Goal: Transaction & Acquisition: Purchase product/service

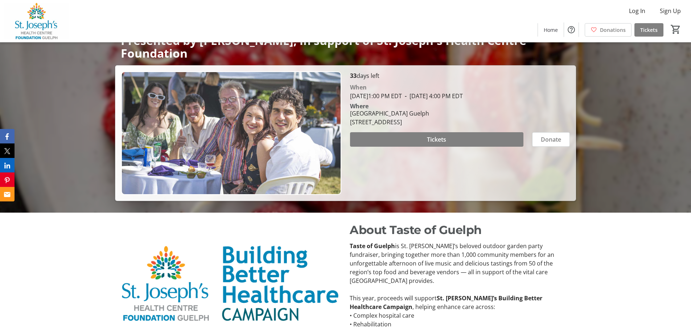
scroll to position [109, 0]
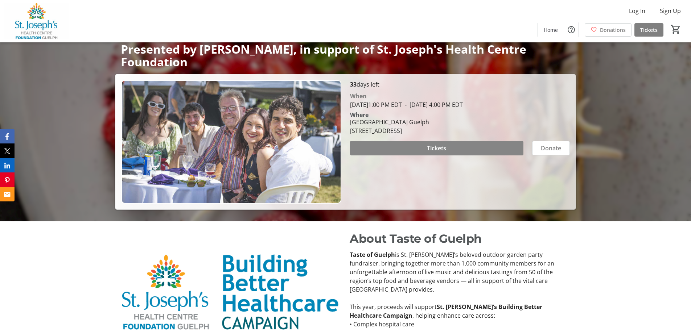
click at [445, 147] on span "Tickets" at bounding box center [436, 148] width 19 height 9
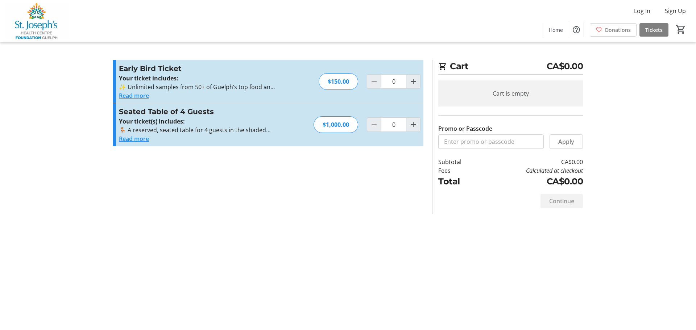
click at [140, 98] on button "Read more" at bounding box center [134, 95] width 30 height 9
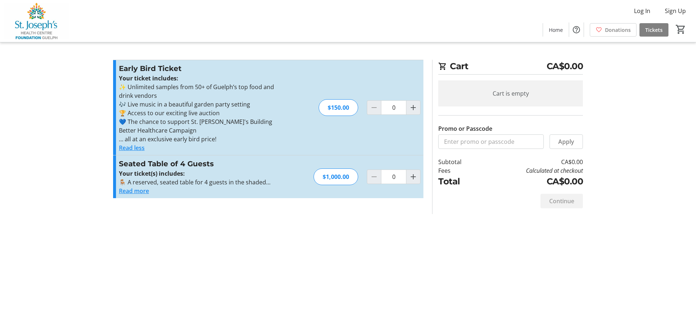
click at [131, 194] on button "Read more" at bounding box center [134, 191] width 30 height 9
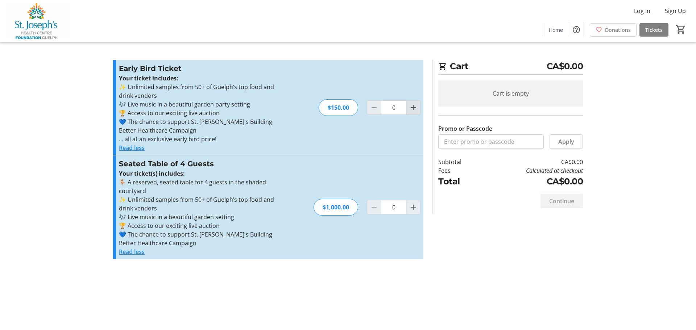
click at [412, 110] on mat-icon "Increment by one" at bounding box center [413, 107] width 9 height 9
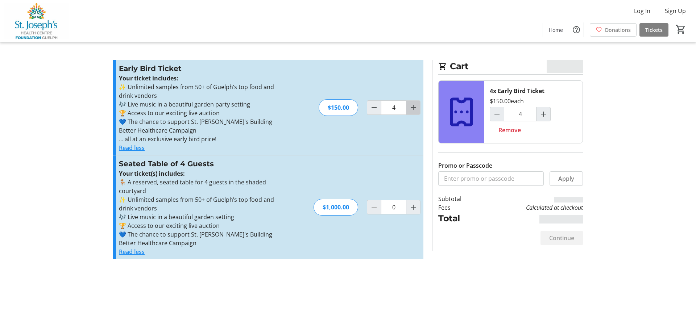
click at [412, 110] on mat-icon "Increment by one" at bounding box center [413, 107] width 9 height 9
type input "5"
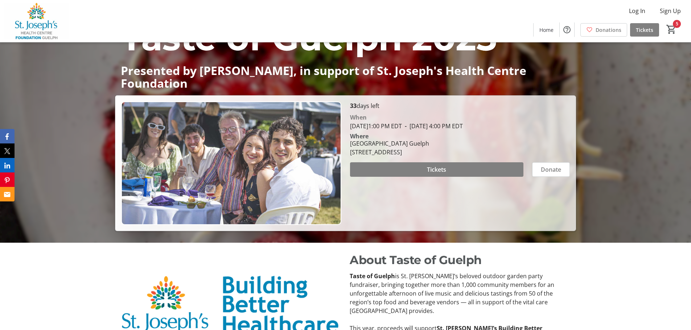
scroll to position [109, 0]
